Goal: Information Seeking & Learning: Learn about a topic

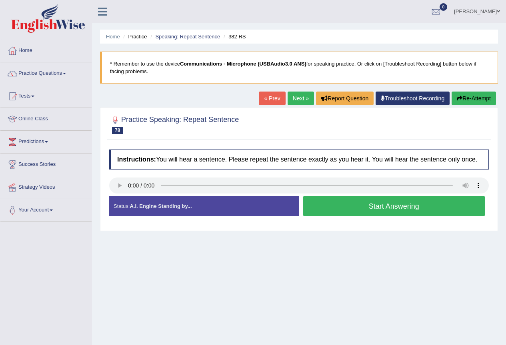
click at [369, 201] on button "Start Answering" at bounding box center [394, 206] width 182 height 20
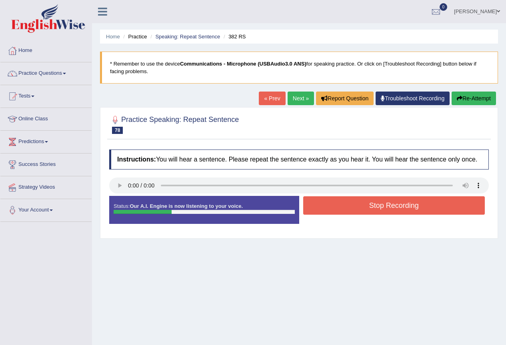
click at [391, 204] on button "Stop Recording" at bounding box center [394, 205] width 182 height 18
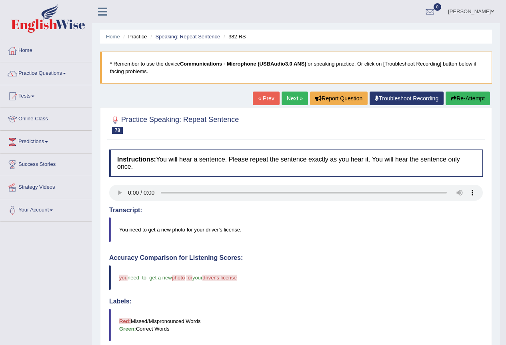
click at [292, 97] on link "Next »" at bounding box center [294, 99] width 26 height 14
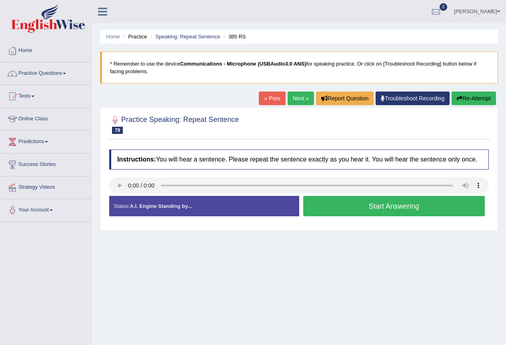
click at [341, 204] on button "Start Answering" at bounding box center [394, 206] width 182 height 20
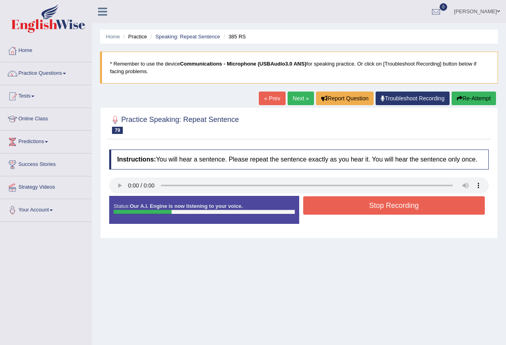
click at [379, 200] on button "Stop Recording" at bounding box center [394, 205] width 182 height 18
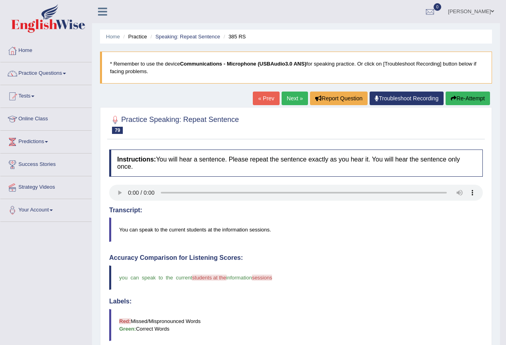
click at [291, 96] on link "Next »" at bounding box center [294, 99] width 26 height 14
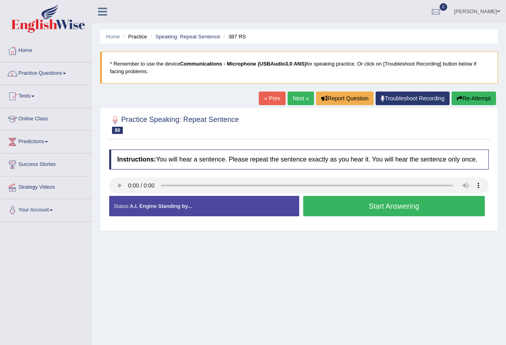
click at [66, 73] on span at bounding box center [64, 74] width 3 height 2
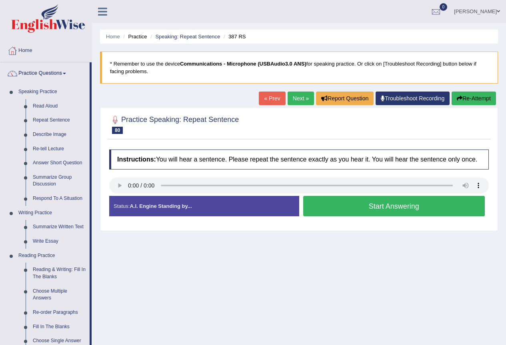
drag, startPoint x: 0, startPoint y: -48, endPoint x: 278, endPoint y: 301, distance: 446.2
click at [278, 301] on div "Home Practice Speaking: Repeat Sentence 387 RS * Remember to use the device Com…" at bounding box center [299, 200] width 414 height 400
click at [62, 135] on link "Describe Image" at bounding box center [59, 134] width 60 height 14
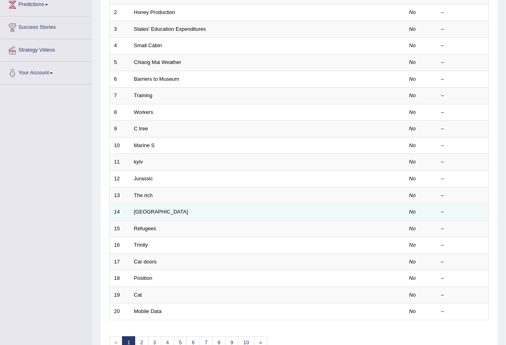
scroll to position [64, 0]
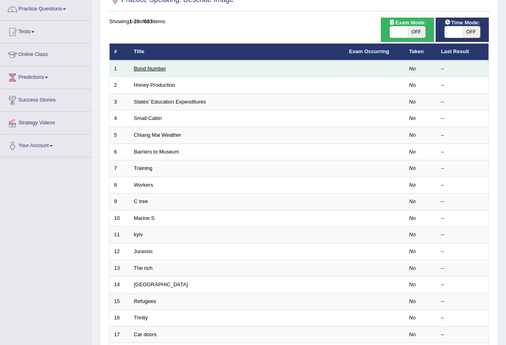
click at [153, 66] on link "Bond Number" at bounding box center [150, 69] width 32 height 6
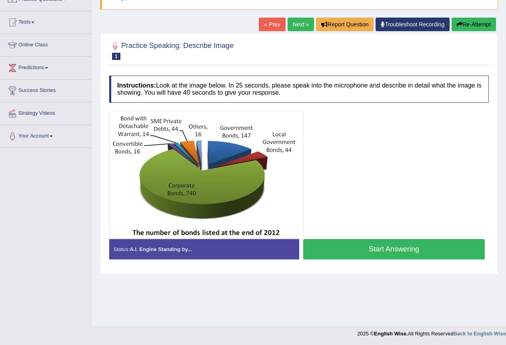
scroll to position [75, 0]
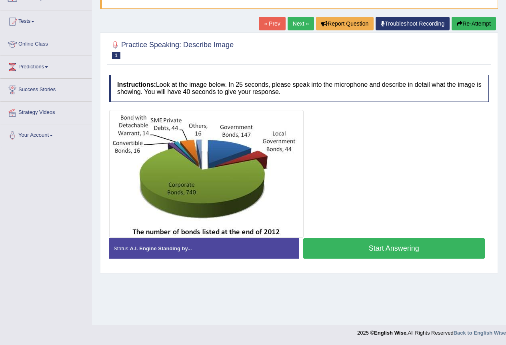
drag, startPoint x: 419, startPoint y: 245, endPoint x: 415, endPoint y: 249, distance: 5.1
click at [416, 248] on button "Start Answering" at bounding box center [394, 248] width 182 height 20
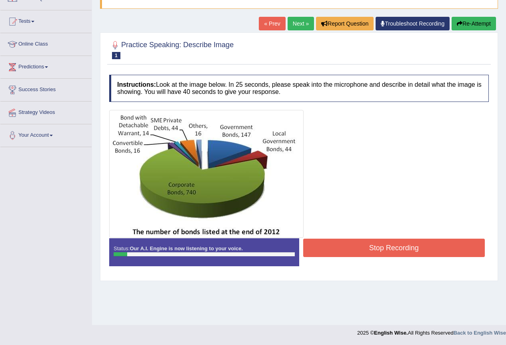
click at [474, 23] on button "Re-Attempt" at bounding box center [473, 24] width 44 height 14
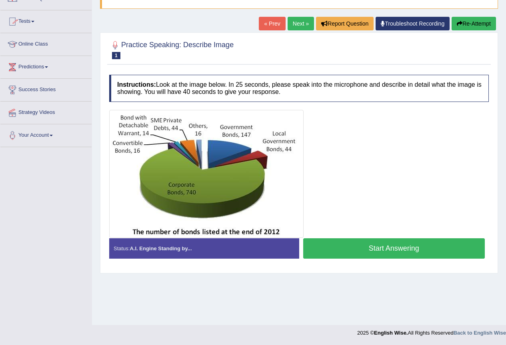
click at [289, 18] on link "Next »" at bounding box center [300, 24] width 26 height 14
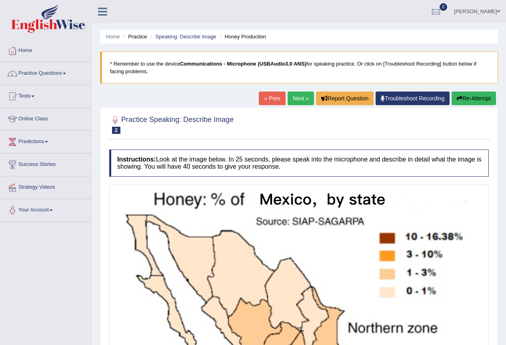
click at [292, 97] on link "Next »" at bounding box center [300, 99] width 26 height 14
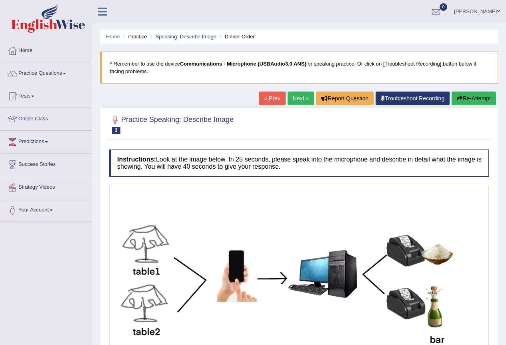
click at [299, 99] on link "Next »" at bounding box center [300, 99] width 26 height 14
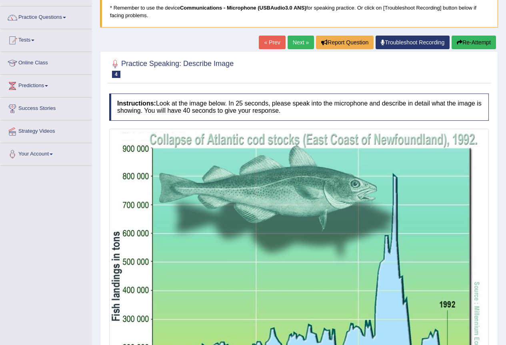
scroll to position [39, 0]
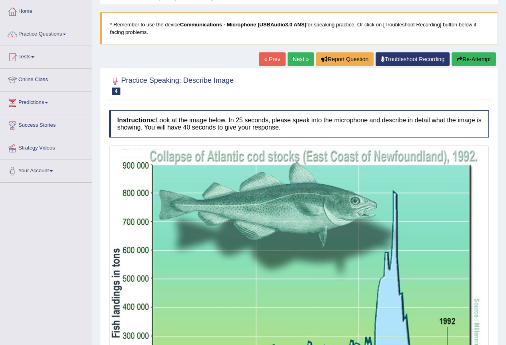
click at [296, 60] on link "Next »" at bounding box center [300, 59] width 26 height 14
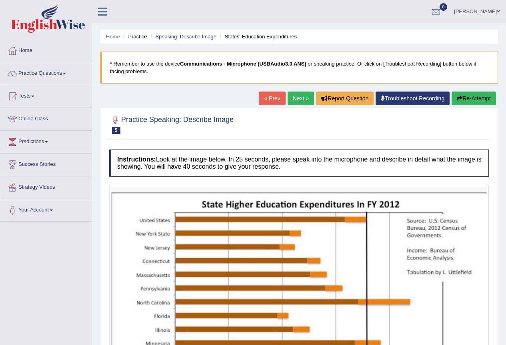
click at [268, 100] on link "« Prev" at bounding box center [272, 99] width 26 height 14
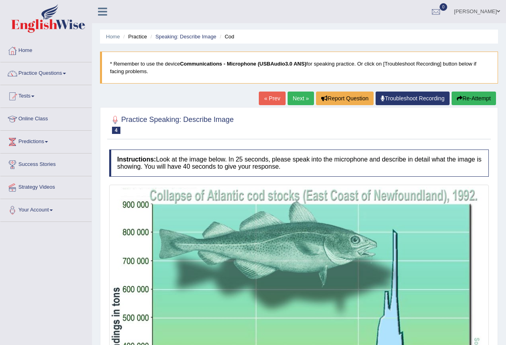
click at [270, 101] on link "« Prev" at bounding box center [272, 99] width 26 height 14
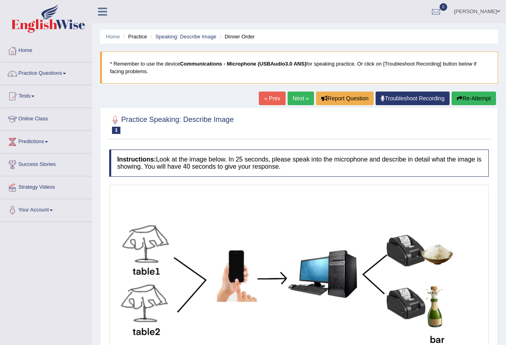
click at [268, 99] on link "« Prev" at bounding box center [272, 99] width 26 height 14
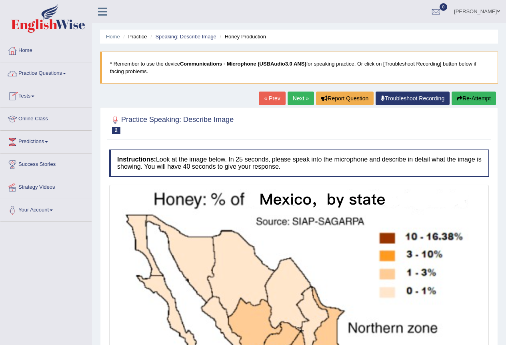
click at [67, 72] on link "Practice Questions" at bounding box center [45, 72] width 91 height 20
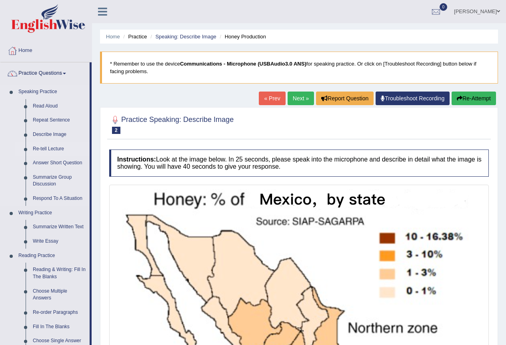
click at [58, 147] on link "Re-tell Lecture" at bounding box center [59, 149] width 60 height 14
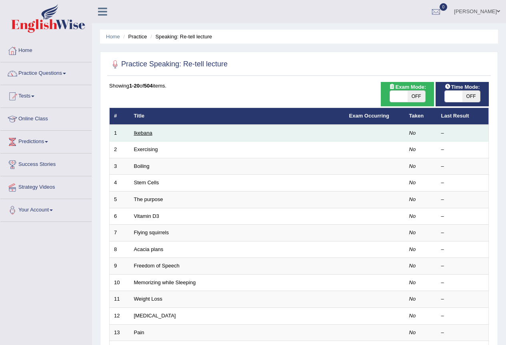
click at [147, 132] on link "Ikebana" at bounding box center [143, 133] width 18 height 6
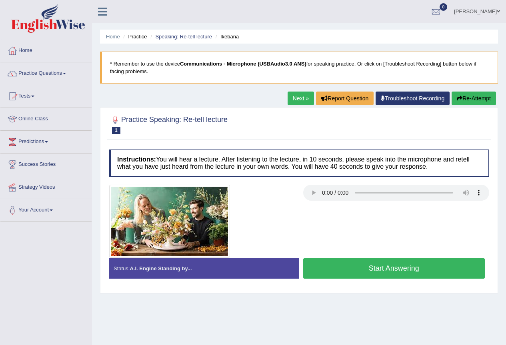
click at [66, 73] on span at bounding box center [64, 74] width 3 height 2
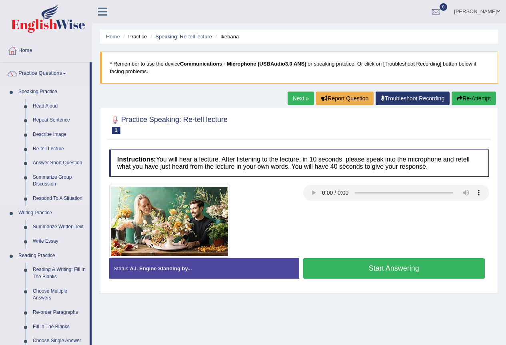
click at [58, 134] on link "Describe Image" at bounding box center [59, 134] width 60 height 14
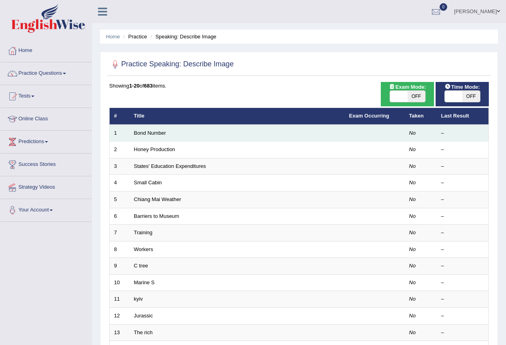
click at [182, 131] on td "Bond Number" at bounding box center [236, 133] width 215 height 17
click at [147, 131] on link "Bond Number" at bounding box center [150, 133] width 32 height 6
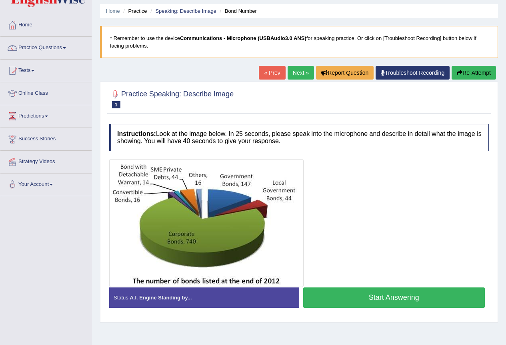
scroll to position [40, 0]
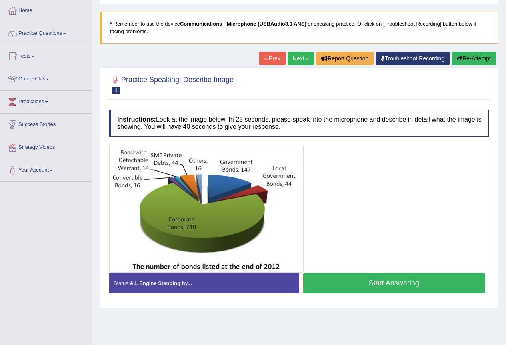
click at [375, 283] on button "Start Answering" at bounding box center [394, 283] width 182 height 20
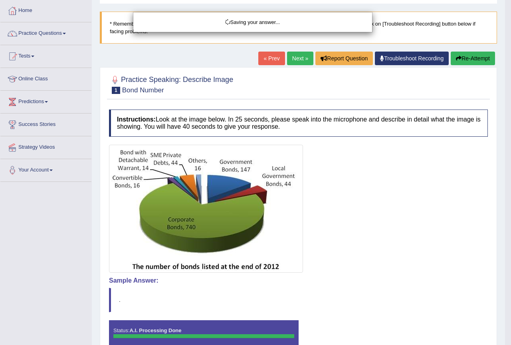
click at [375, 282] on div "Saving your answer..." at bounding box center [255, 172] width 511 height 345
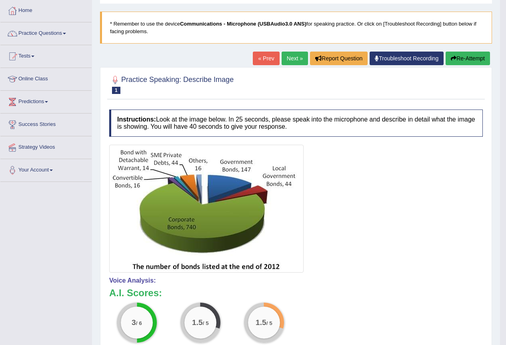
click at [464, 58] on button "Re-Attempt" at bounding box center [467, 59] width 44 height 14
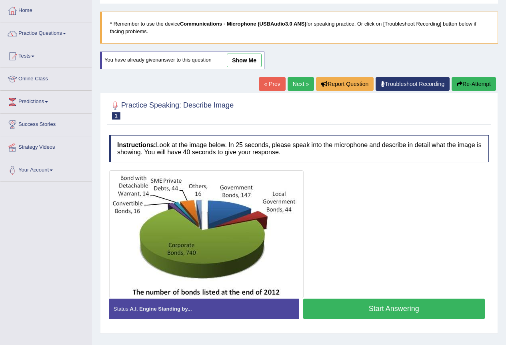
scroll to position [75, 0]
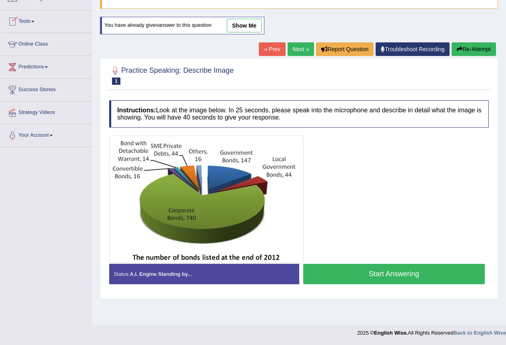
click at [242, 26] on link "show me" at bounding box center [244, 26] width 35 height 14
